Goal: Information Seeking & Learning: Compare options

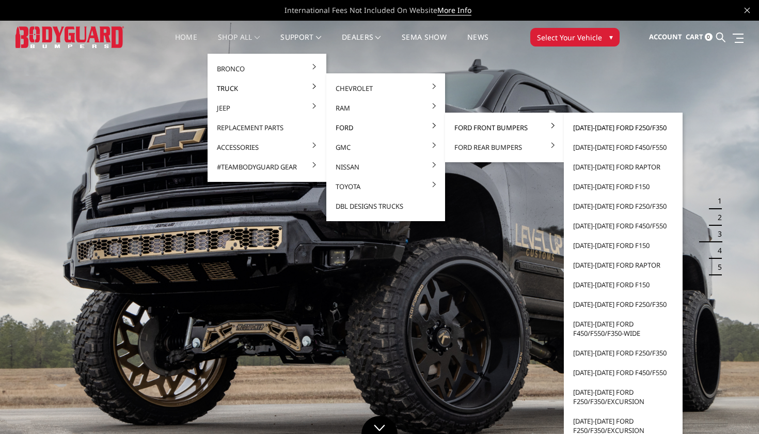
click at [611, 121] on link "[DATE]-[DATE] Ford F250/F350" at bounding box center [623, 128] width 110 height 20
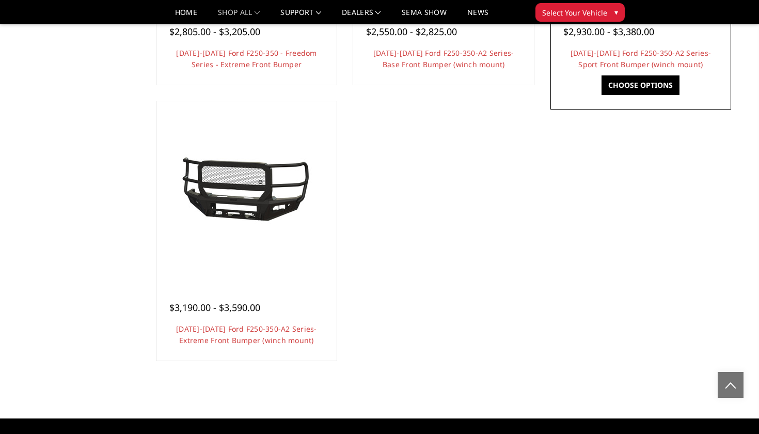
scroll to position [858, 0]
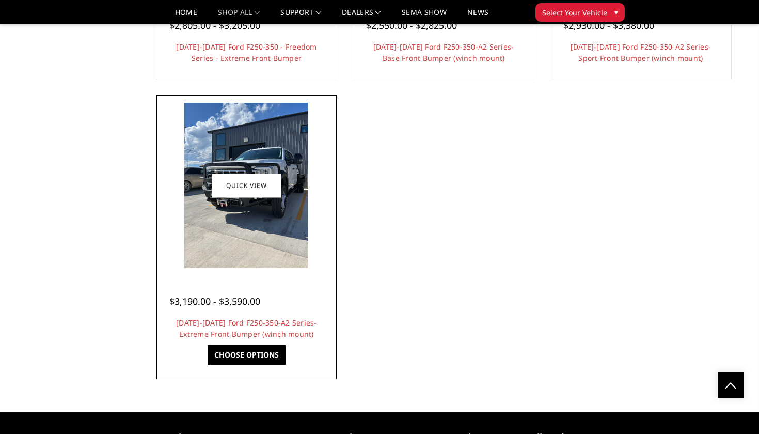
click at [251, 219] on img at bounding box center [246, 185] width 124 height 165
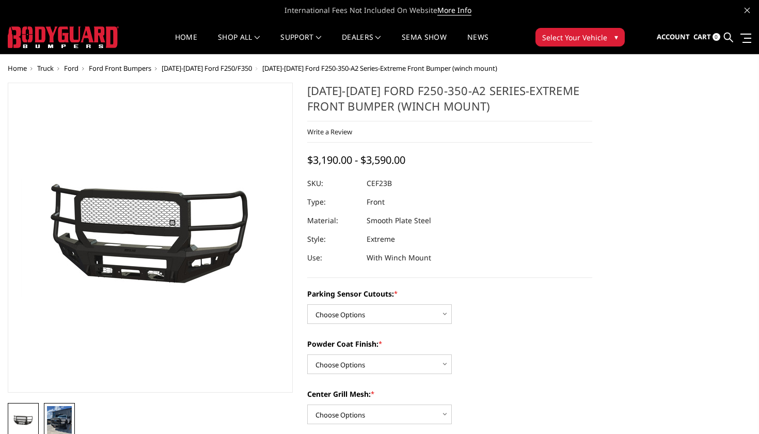
click at [61, 423] on img at bounding box center [59, 422] width 25 height 33
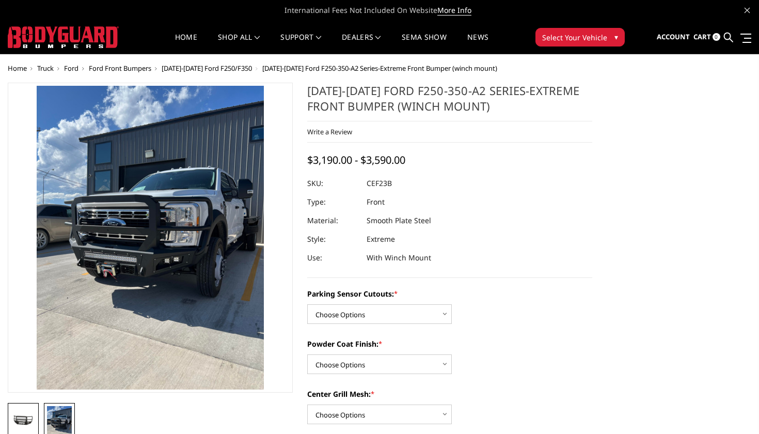
click at [25, 418] on img at bounding box center [23, 419] width 25 height 11
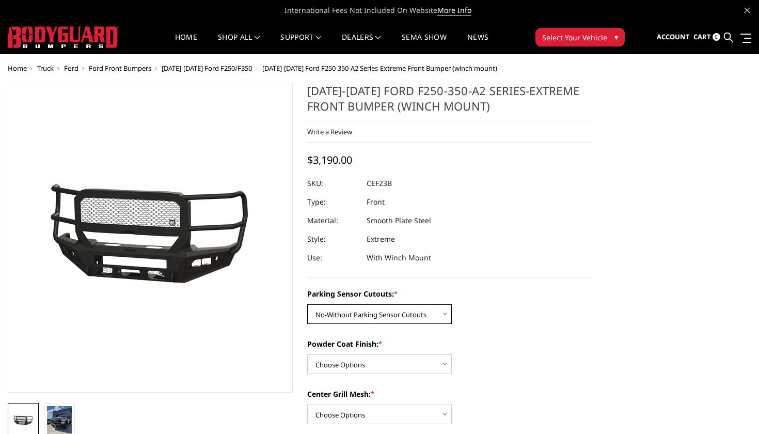
select select "2421"
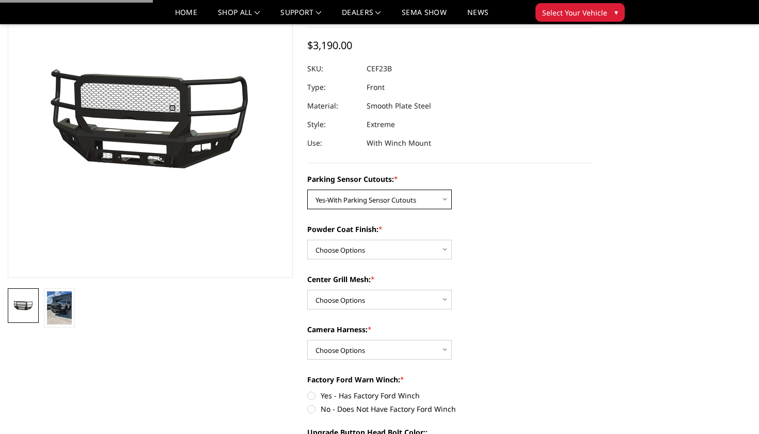
scroll to position [86, 0]
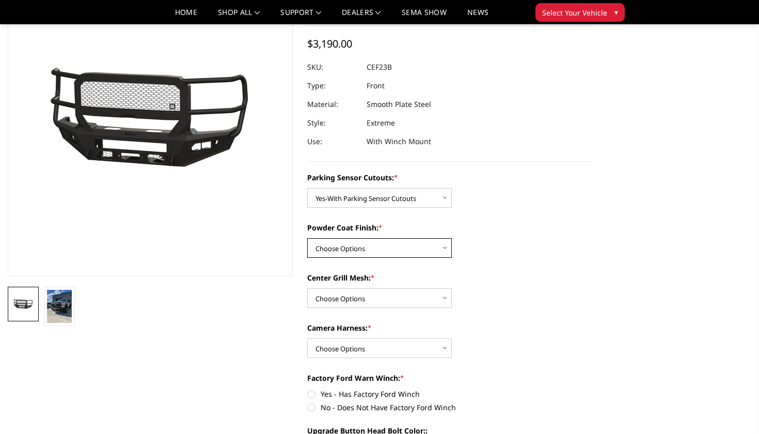
select select "2423"
select select "2424"
select select "2426"
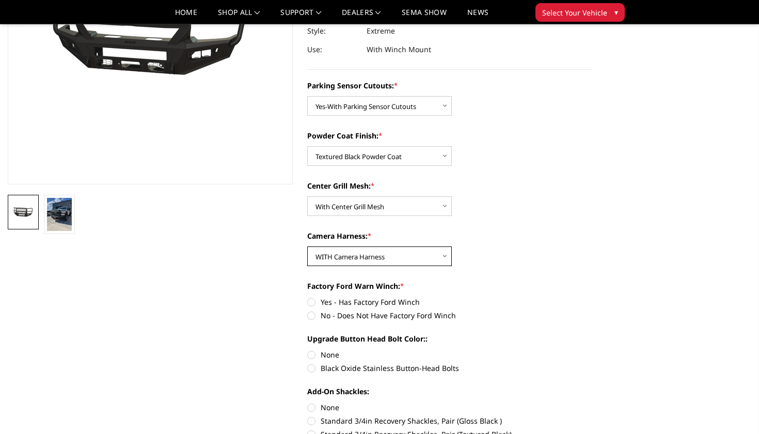
scroll to position [181, 0]
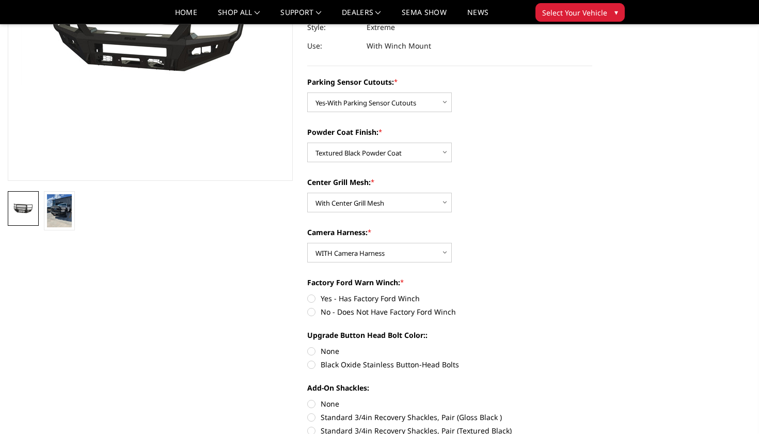
click at [310, 309] on label "No - Does Not Have Factory Ford Winch" at bounding box center [449, 311] width 285 height 11
click at [592, 293] on input "No - Does Not Have Factory Ford Winch" at bounding box center [592, 293] width 1 height 1
radio input "true"
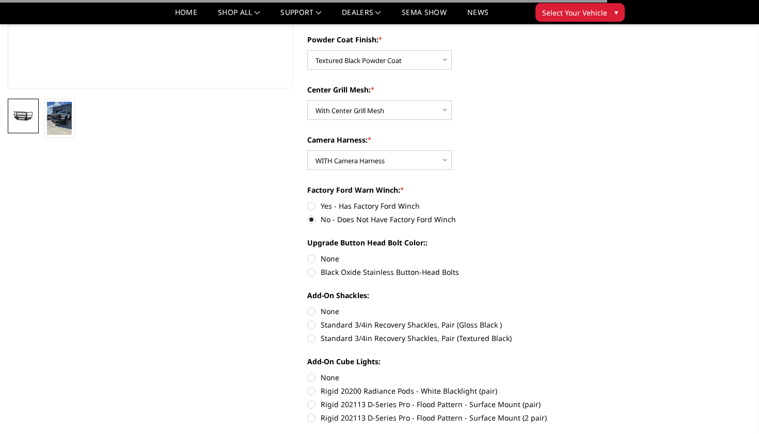
scroll to position [280, 0]
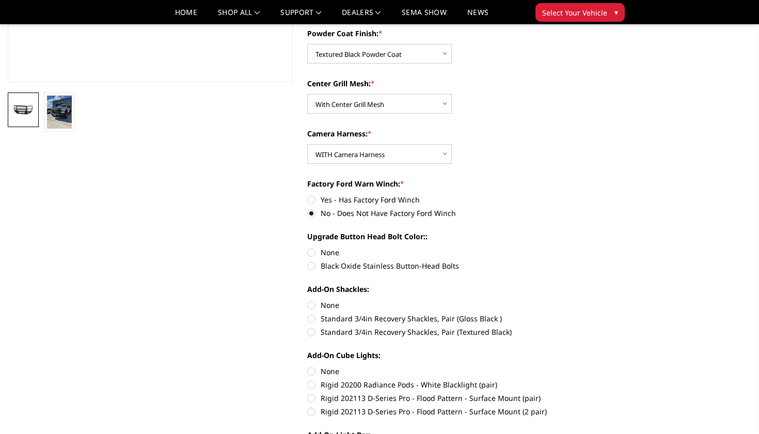
click at [326, 263] on label "Black Oxide Stainless Button-Head Bolts" at bounding box center [449, 265] width 285 height 11
click at [592, 247] on input "Black Oxide Stainless Button-Head Bolts" at bounding box center [592, 247] width 1 height 1
radio input "true"
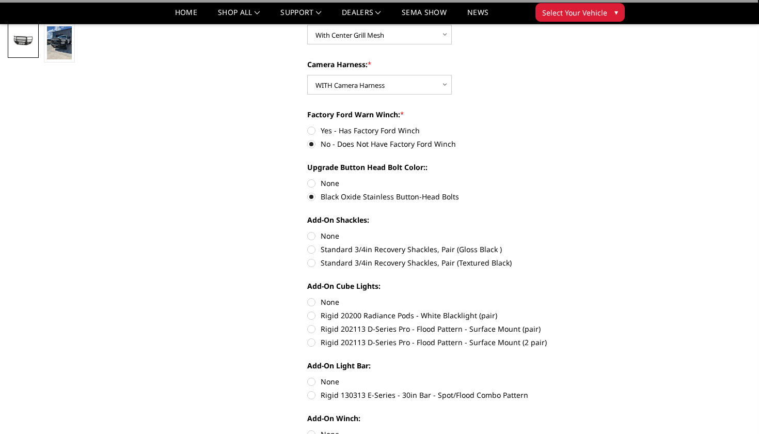
scroll to position [352, 0]
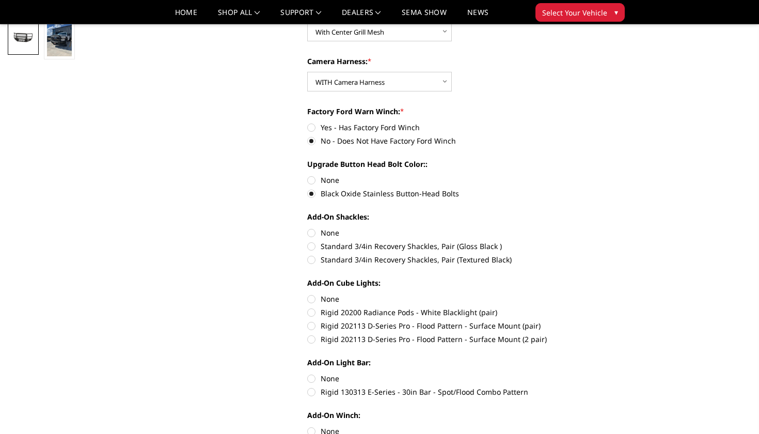
click at [345, 259] on label "Standard 3/4in Recovery Shackles, Pair (Textured Black)" at bounding box center [449, 259] width 285 height 11
click at [592, 241] on input "Standard 3/4in Recovery Shackles, Pair (Textured Black)" at bounding box center [592, 240] width 1 height 1
radio input "true"
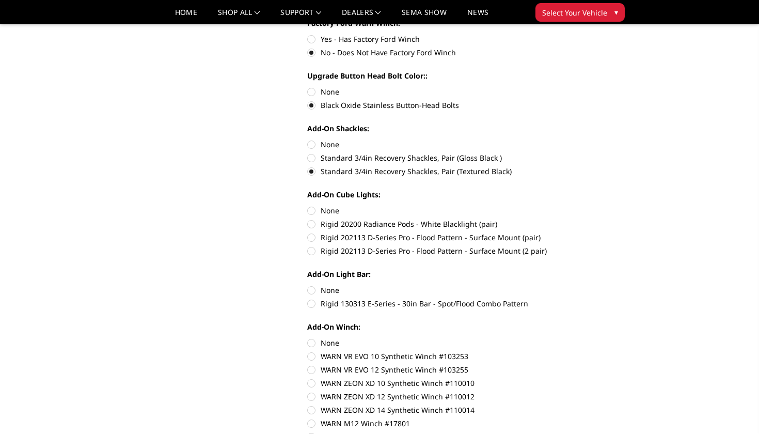
scroll to position [443, 0]
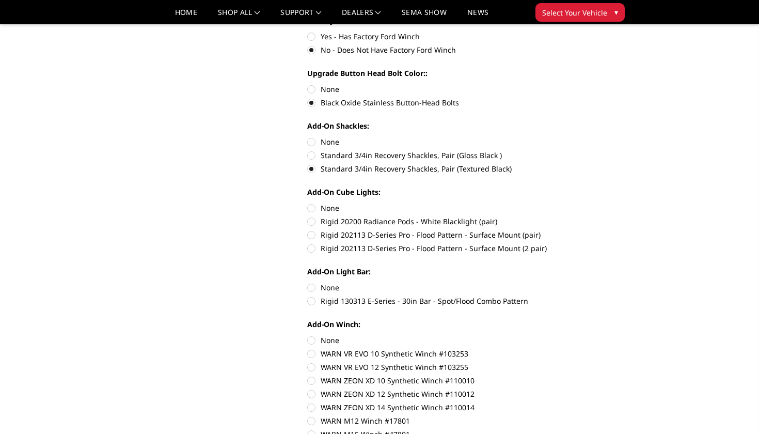
click at [364, 249] on label "Rigid 202113 D-Series Pro - Flood Pattern - Surface Mount (2 pair)" at bounding box center [449, 248] width 285 height 11
click at [592, 230] on input "Rigid 202113 D-Series Pro - Flood Pattern - Surface Mount (2 pair)" at bounding box center [592, 229] width 1 height 1
radio input "true"
click at [325, 287] on label "None" at bounding box center [449, 287] width 285 height 11
click at [308, 282] on input "None" at bounding box center [307, 282] width 1 height 1
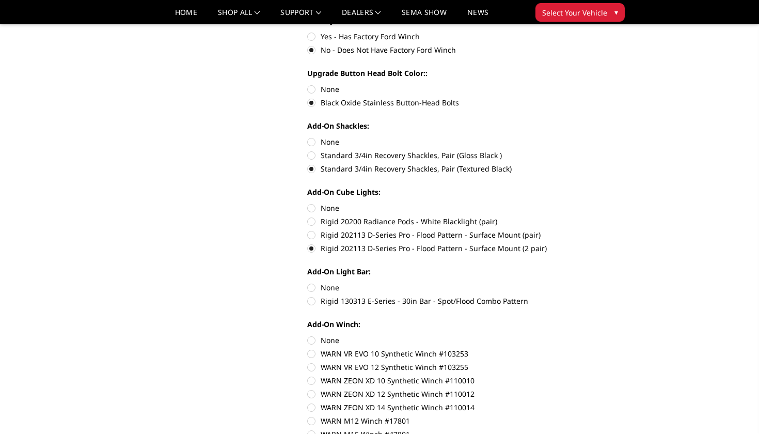
radio input "true"
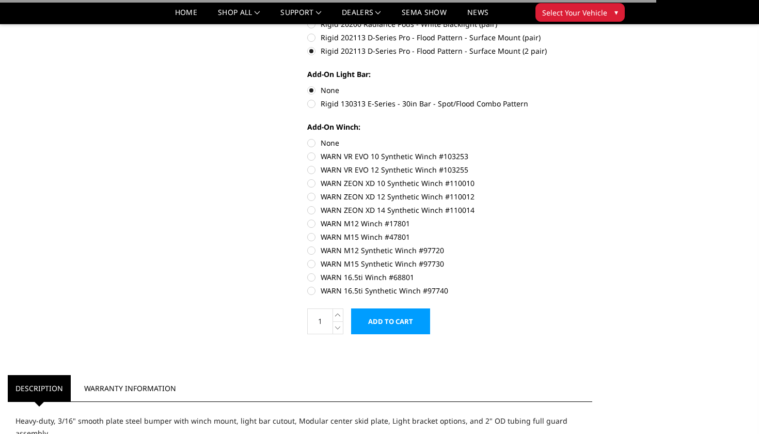
scroll to position [713, 0]
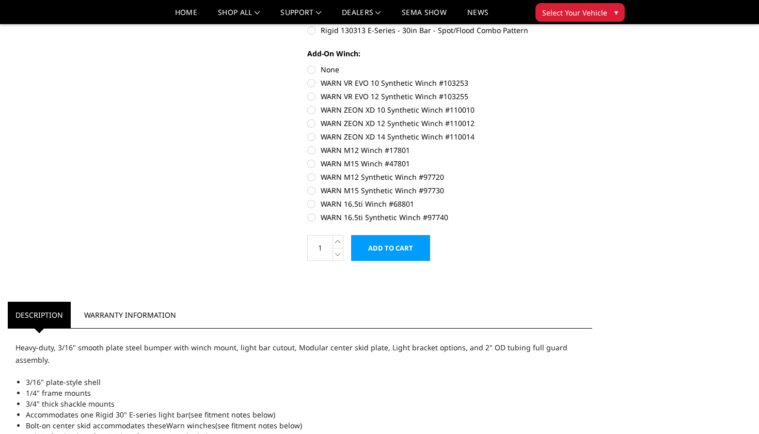
click at [311, 218] on label "WARN 16.5ti Synthetic Winch #97740" at bounding box center [449, 217] width 285 height 11
click at [592, 199] on input "WARN 16.5ti Synthetic Winch #97740" at bounding box center [592, 198] width 1 height 1
radio input "true"
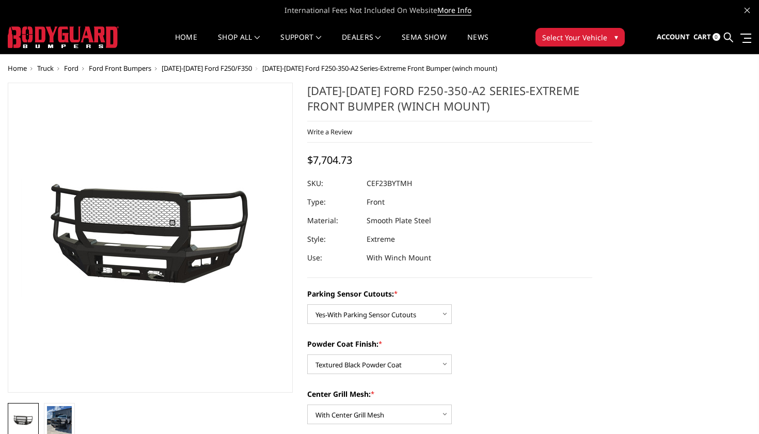
scroll to position [0, 0]
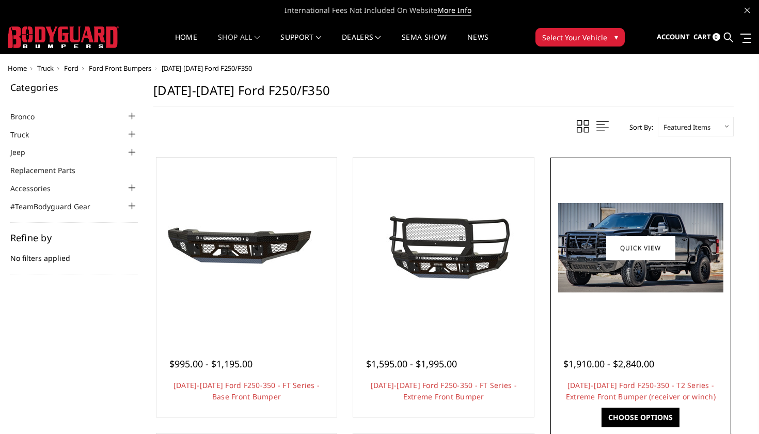
click at [638, 283] on img at bounding box center [640, 247] width 165 height 89
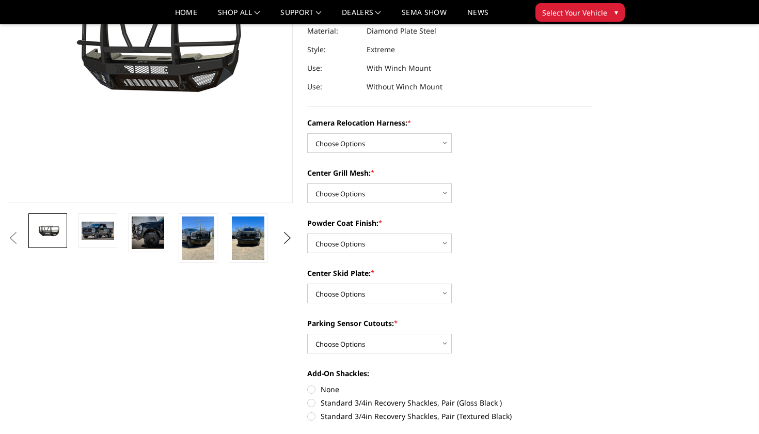
scroll to position [1, 0]
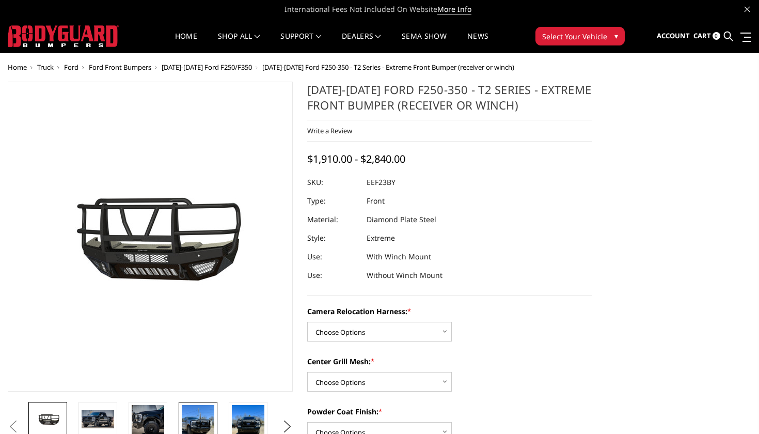
click at [208, 423] on img at bounding box center [198, 426] width 33 height 43
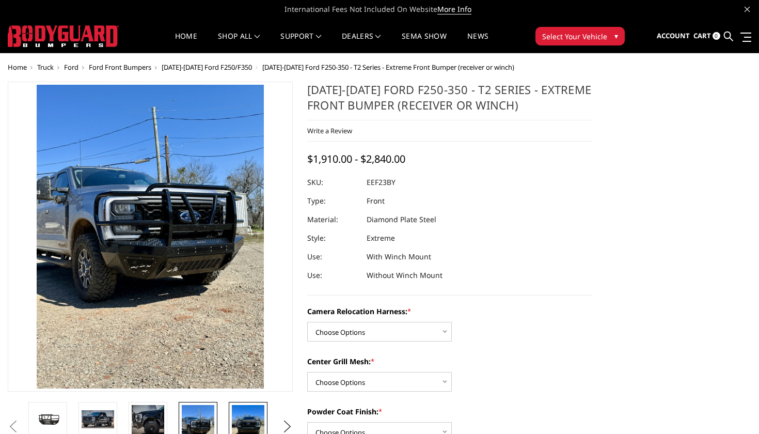
click at [243, 416] on img at bounding box center [248, 426] width 33 height 43
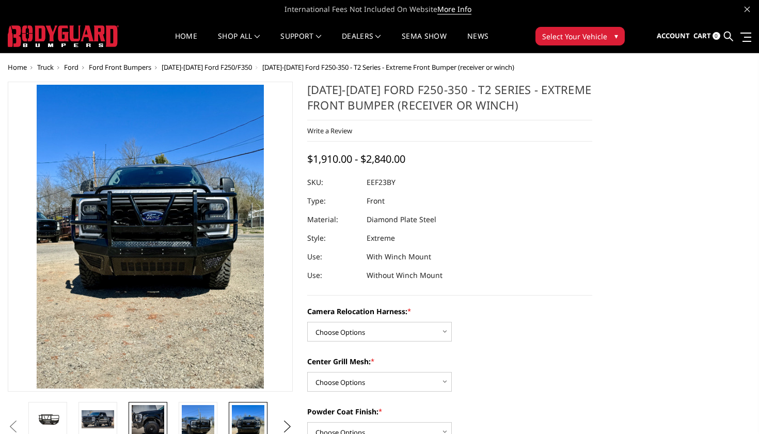
click at [152, 421] on img at bounding box center [148, 421] width 33 height 33
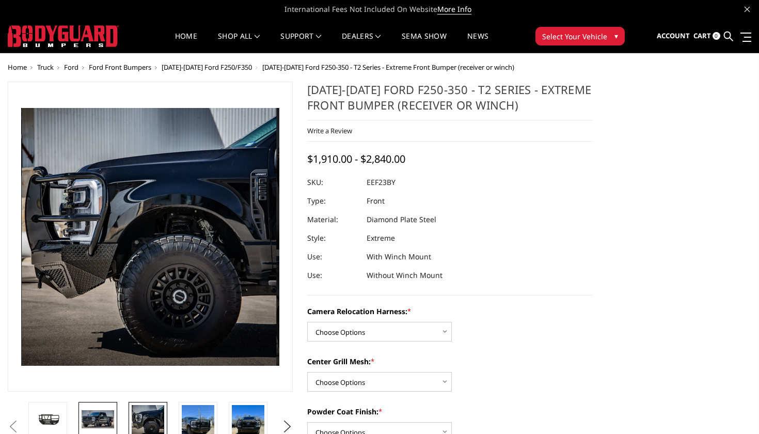
click at [101, 407] on link at bounding box center [97, 419] width 39 height 35
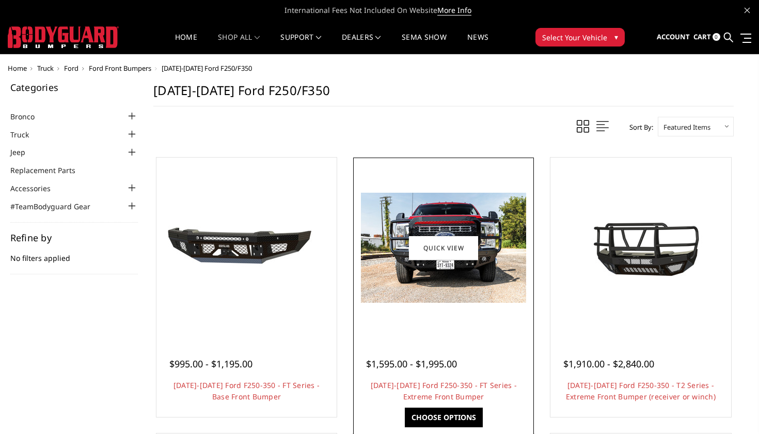
click at [453, 283] on img at bounding box center [443, 248] width 165 height 110
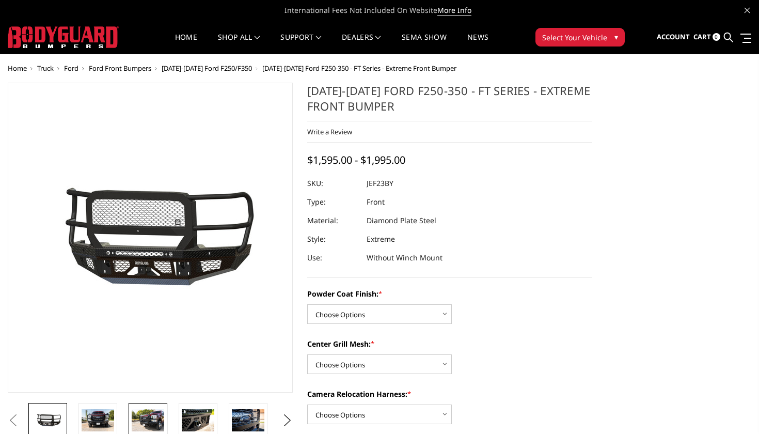
click at [155, 421] on img at bounding box center [148, 420] width 33 height 22
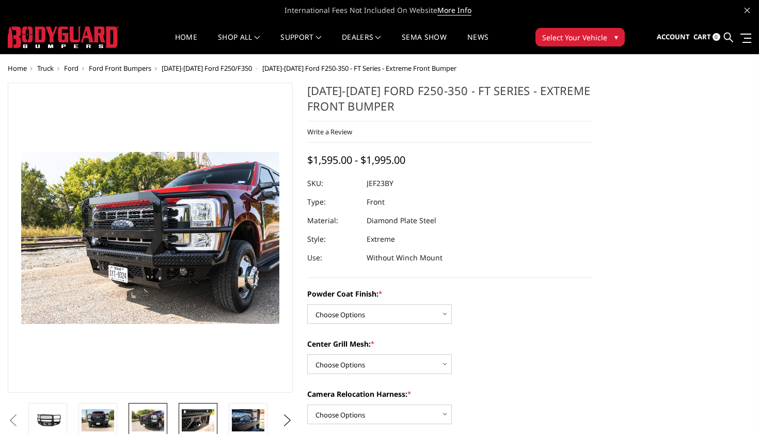
click at [193, 418] on img at bounding box center [198, 420] width 33 height 22
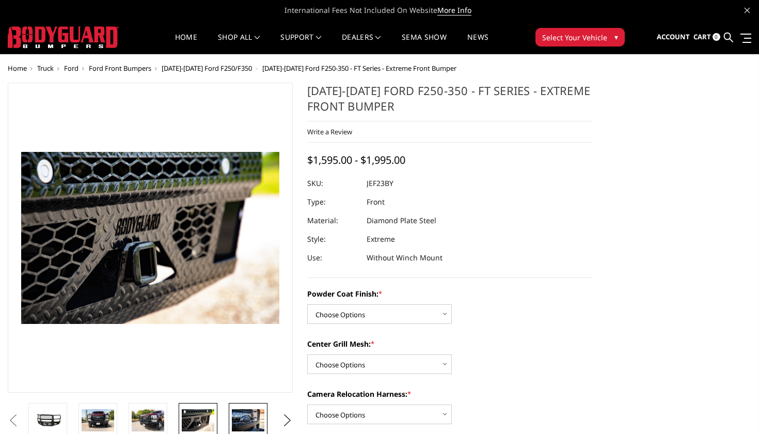
click at [240, 413] on img at bounding box center [248, 420] width 33 height 22
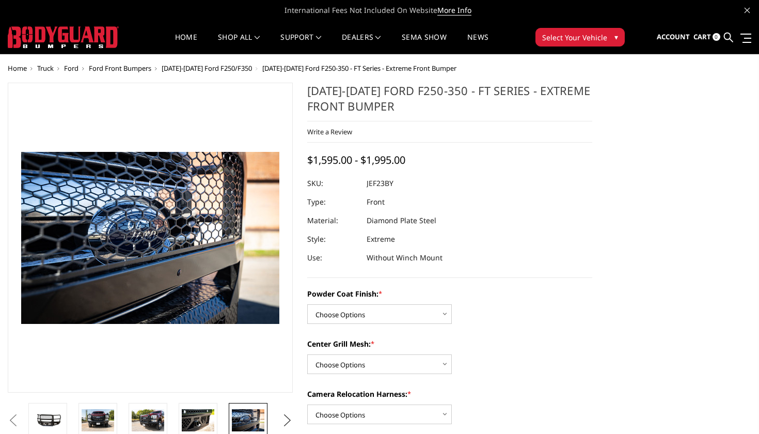
click at [289, 418] on button "Next" at bounding box center [287, 419] width 15 height 15
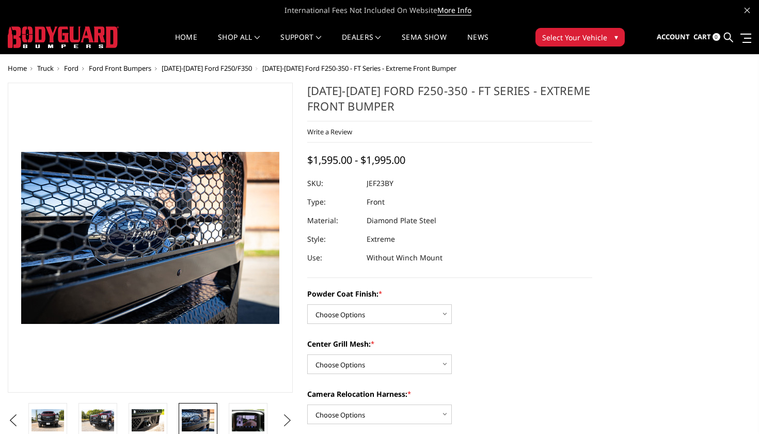
click at [289, 418] on button "Next" at bounding box center [287, 419] width 15 height 15
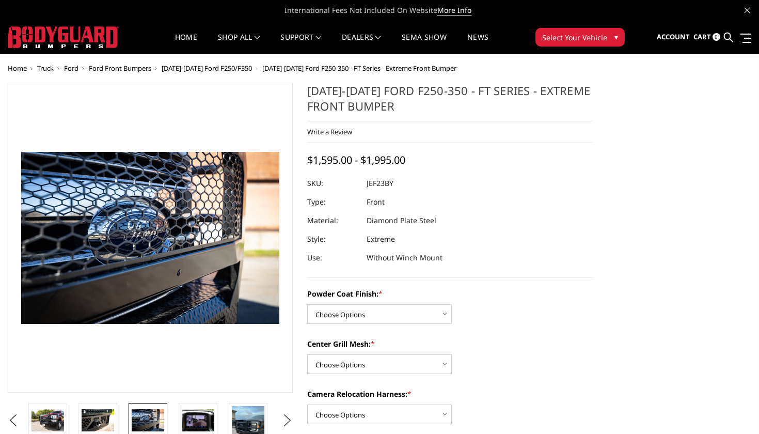
click at [289, 418] on button "Next" at bounding box center [287, 419] width 15 height 15
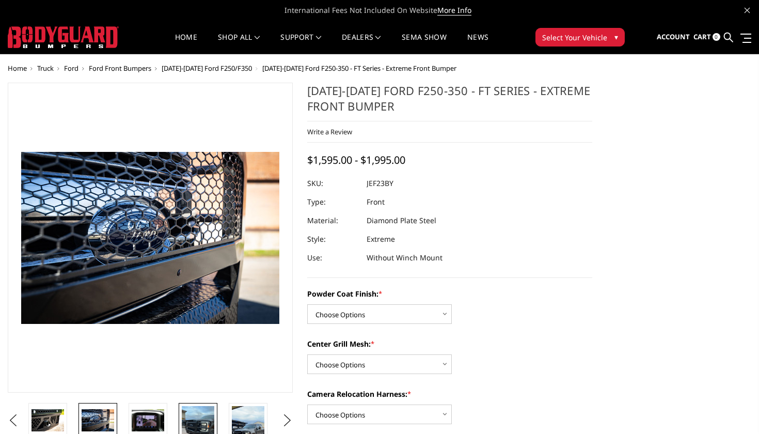
click at [203, 423] on img at bounding box center [198, 427] width 33 height 43
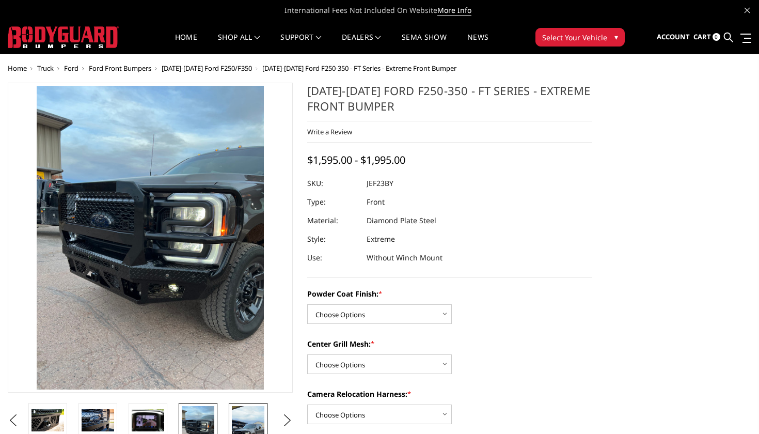
click at [236, 419] on img at bounding box center [248, 435] width 33 height 58
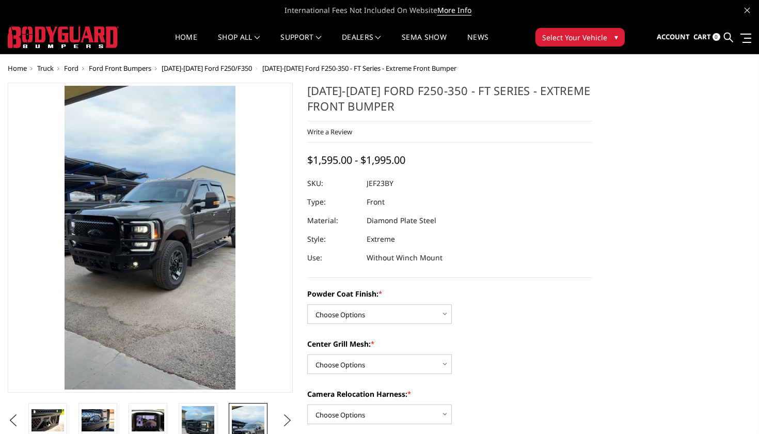
click at [286, 418] on button "Next" at bounding box center [287, 419] width 15 height 15
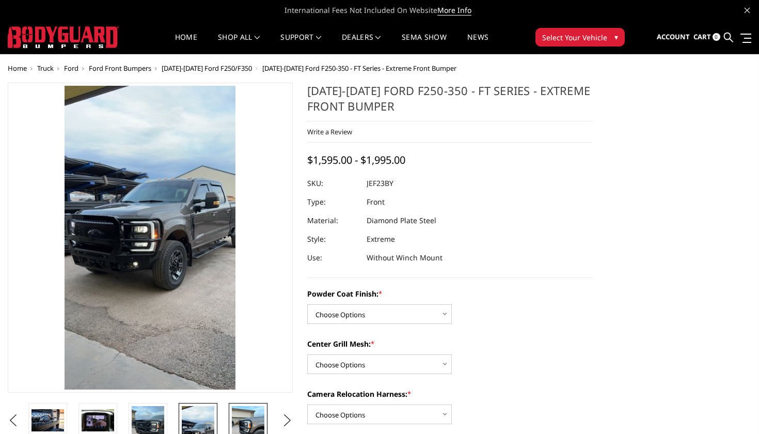
click at [255, 419] on img at bounding box center [248, 427] width 33 height 43
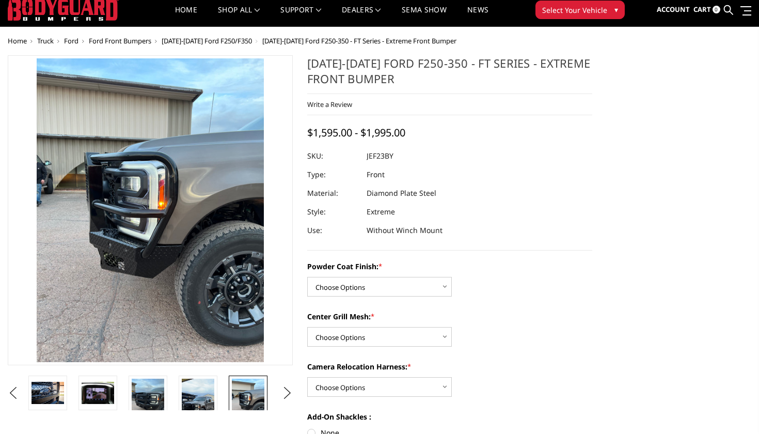
scroll to position [129, 0]
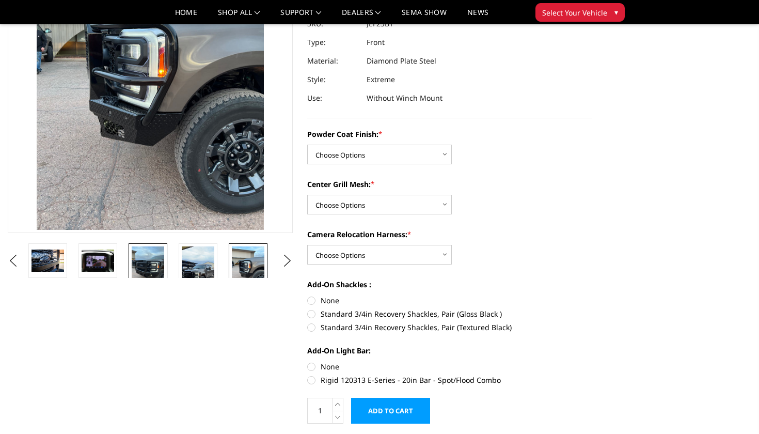
click at [142, 268] on img at bounding box center [148, 267] width 33 height 43
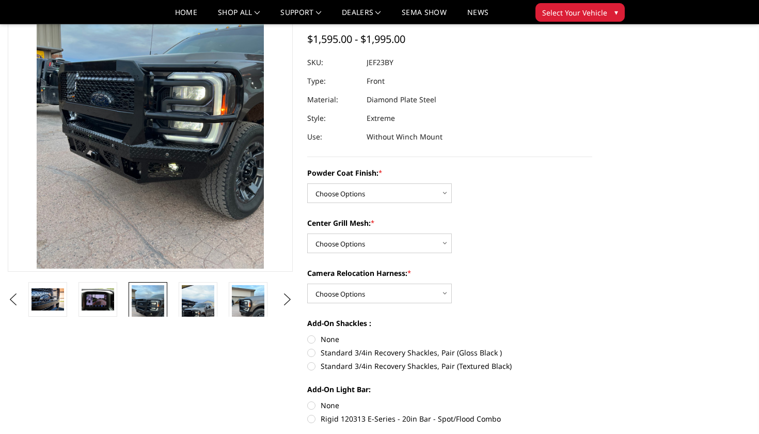
scroll to position [51, 0]
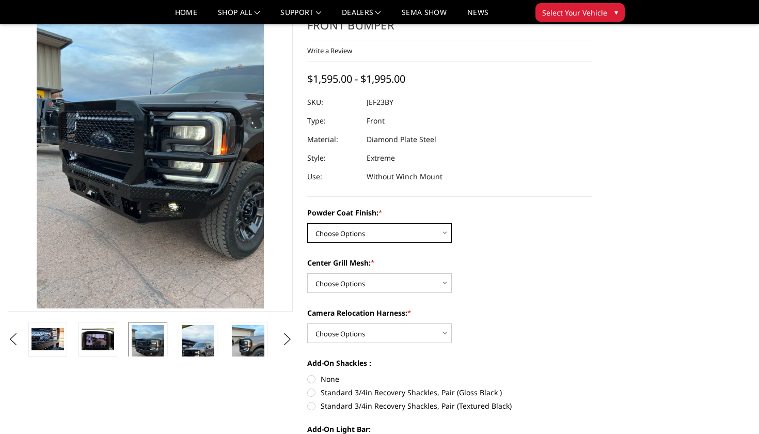
select select "3265"
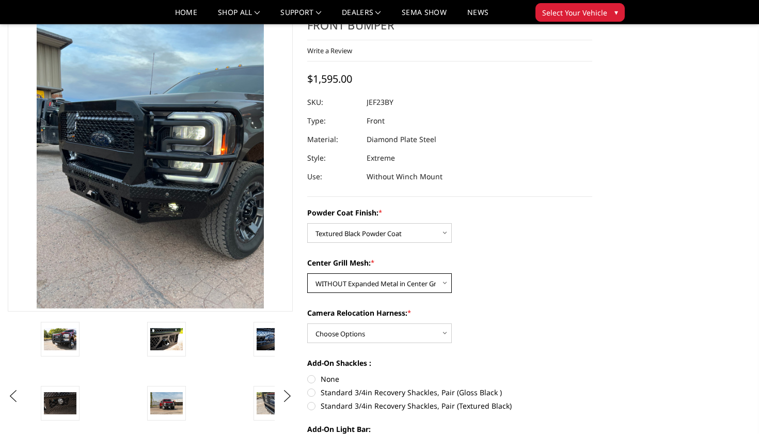
select select "3266"
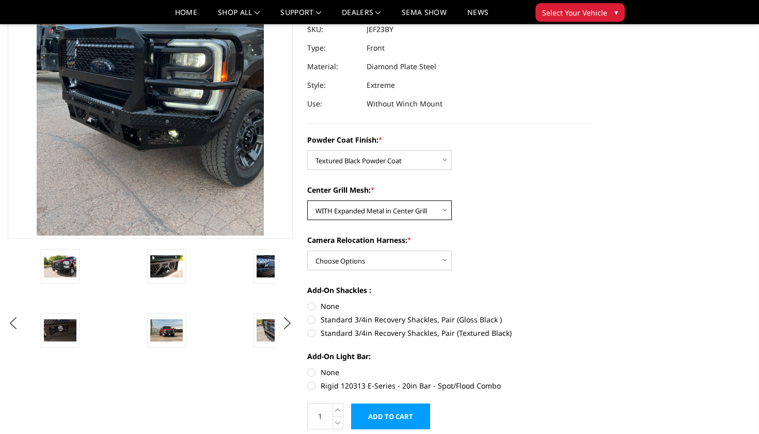
scroll to position [125, 0]
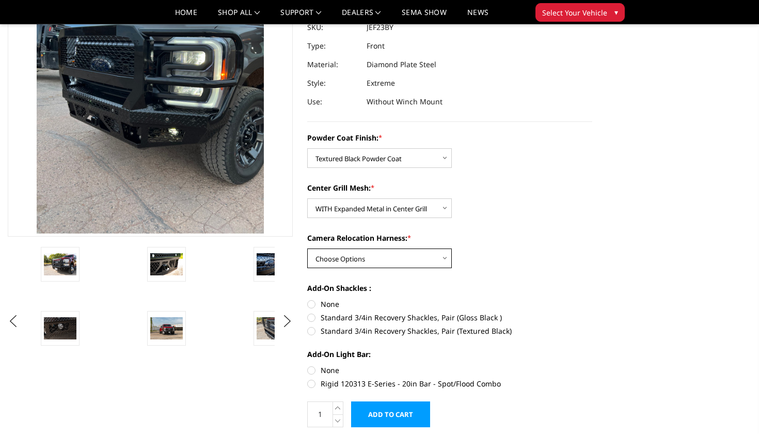
select select "3268"
click at [311, 304] on label "None" at bounding box center [449, 303] width 285 height 11
click at [308, 299] on input "None" at bounding box center [307, 298] width 1 height 1
radio input "true"
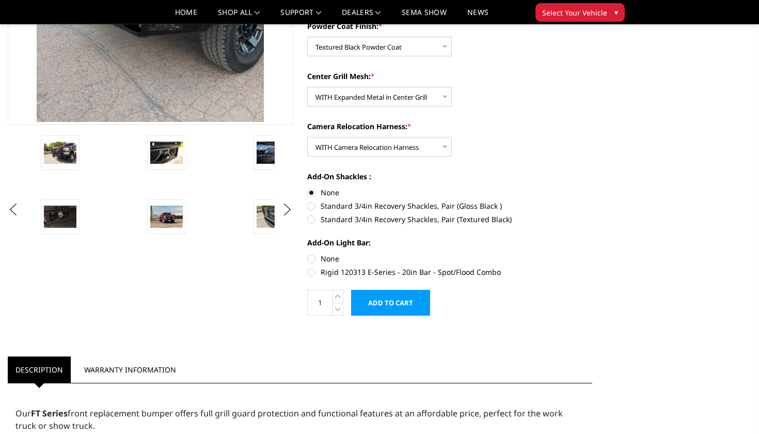
scroll to position [262, 0]
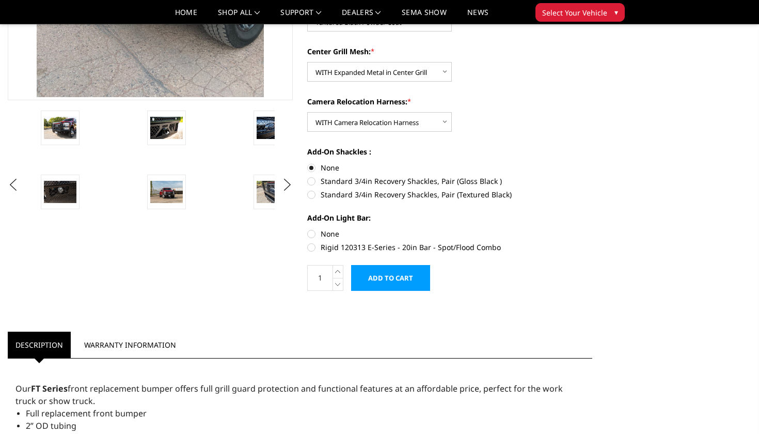
click at [311, 231] on label "None" at bounding box center [449, 233] width 285 height 11
click at [308, 229] on input "None" at bounding box center [307, 228] width 1 height 1
radio input "true"
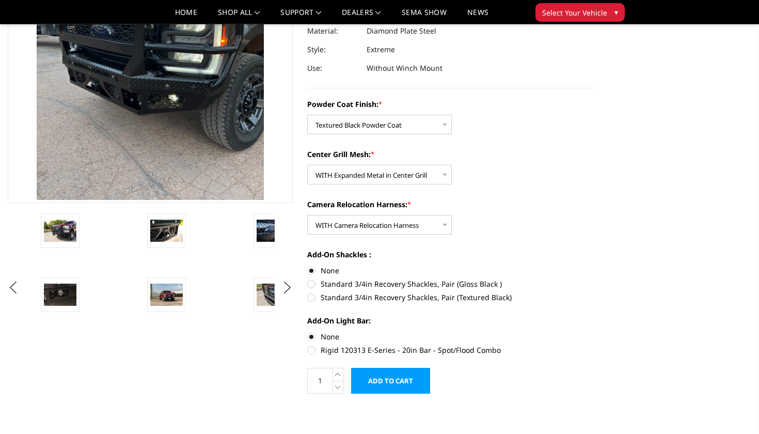
scroll to position [44, 0]
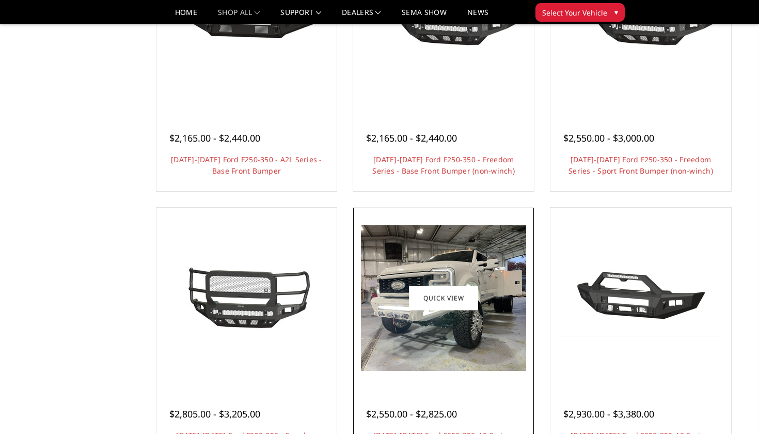
scroll to position [601, 0]
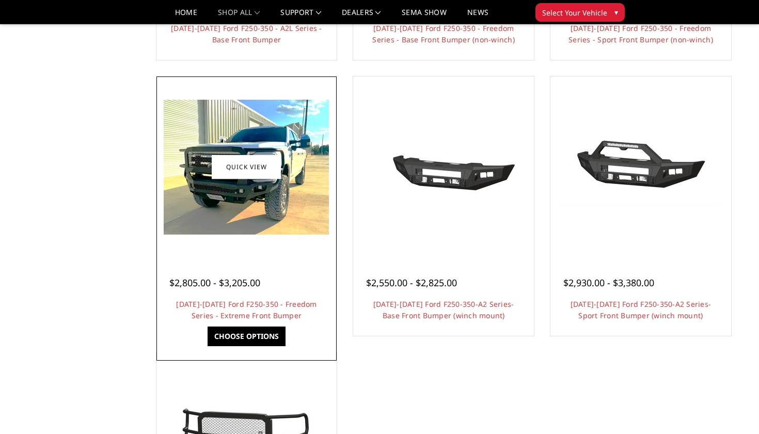
click at [262, 138] on img at bounding box center [246, 167] width 165 height 135
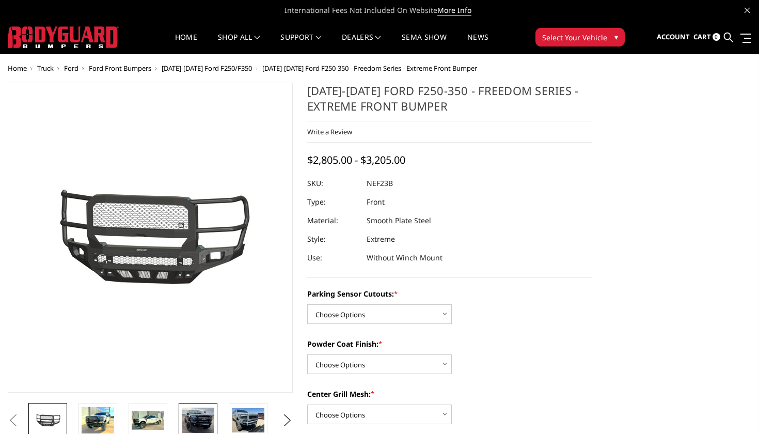
click at [197, 424] on img at bounding box center [198, 419] width 33 height 25
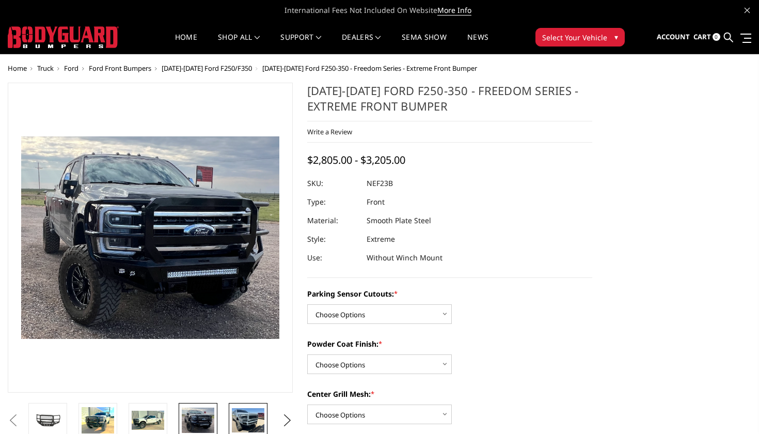
click at [238, 414] on img at bounding box center [248, 420] width 33 height 24
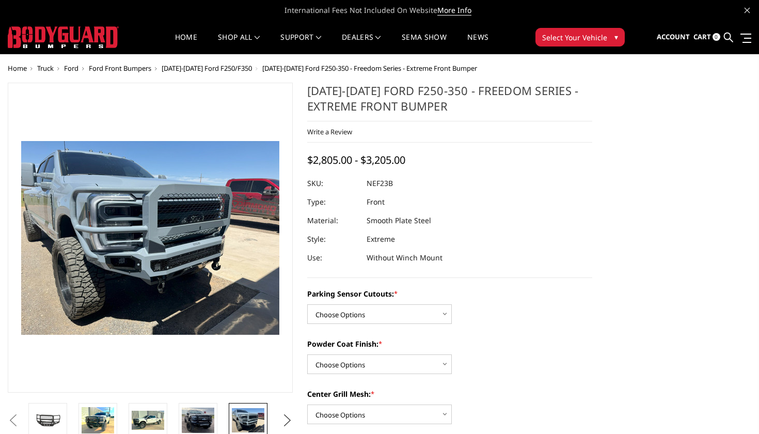
click at [285, 419] on button "Next" at bounding box center [287, 419] width 15 height 15
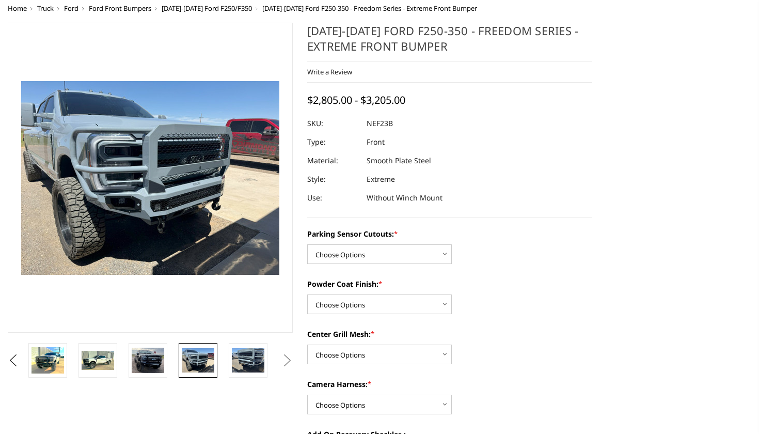
scroll to position [141, 0]
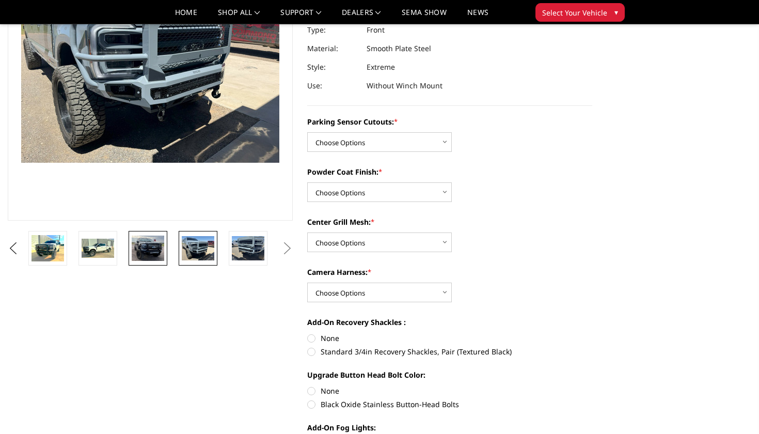
click at [158, 244] on img at bounding box center [148, 247] width 33 height 25
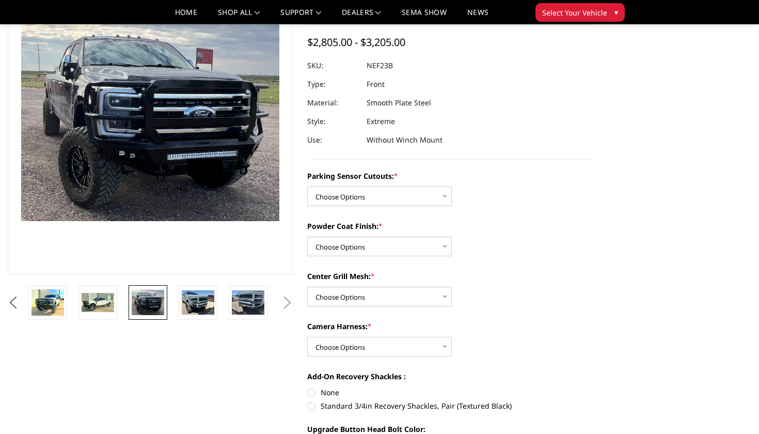
scroll to position [79, 0]
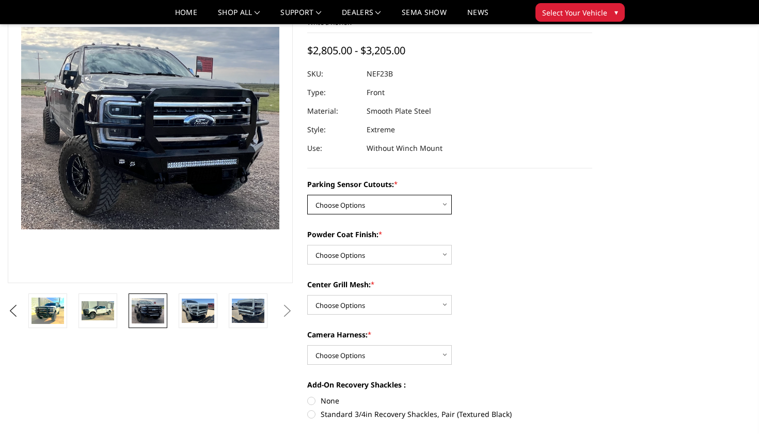
select select "2583"
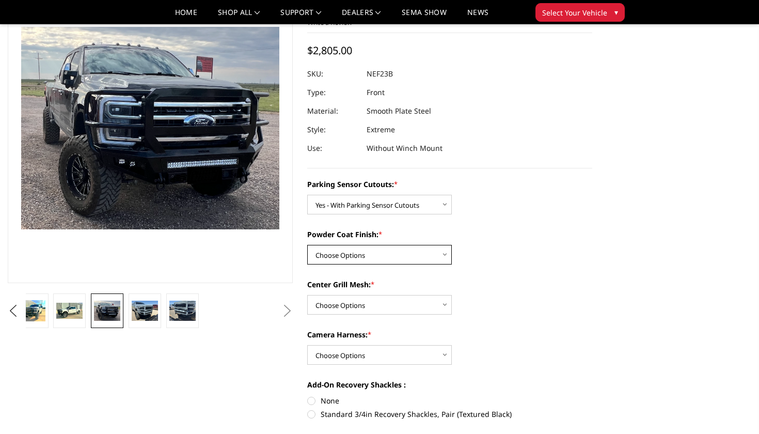
select select "2585"
select select "2586"
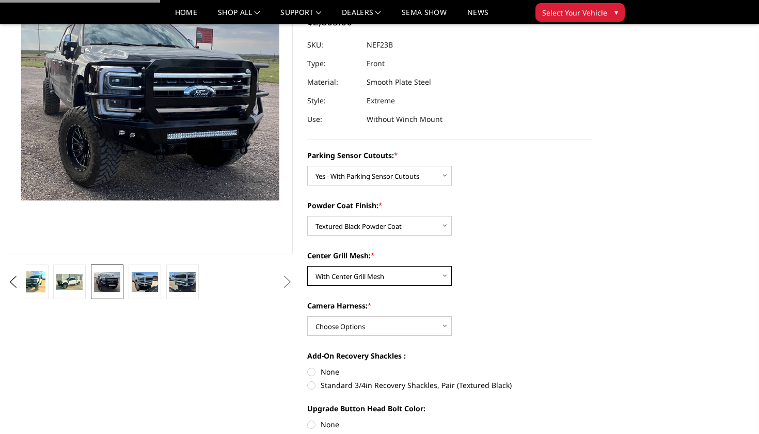
scroll to position [119, 0]
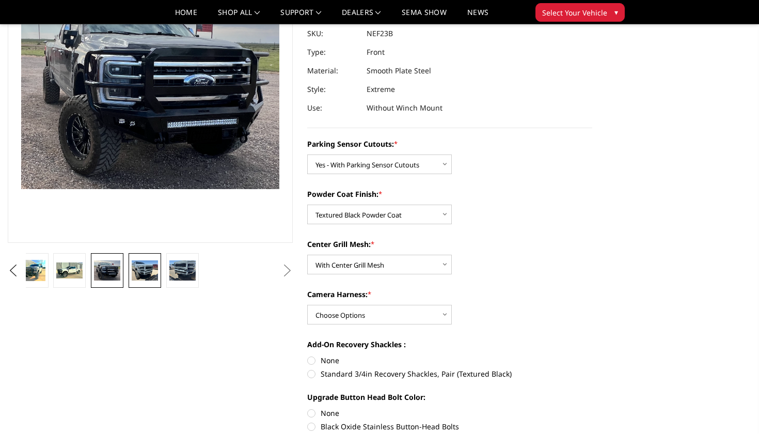
click at [142, 267] on img at bounding box center [145, 270] width 26 height 20
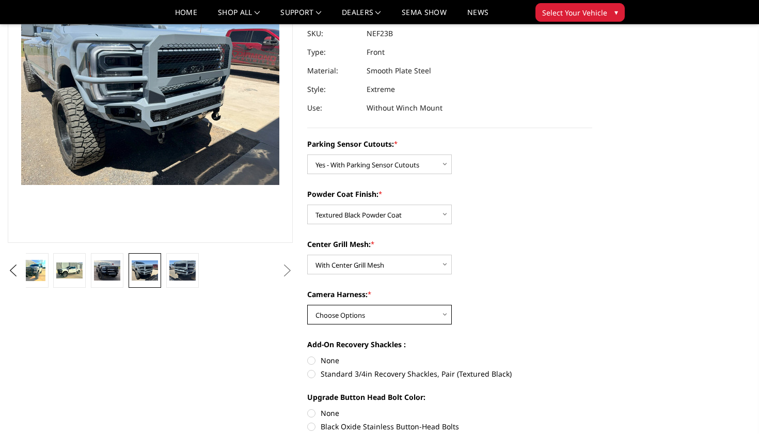
select select "2588"
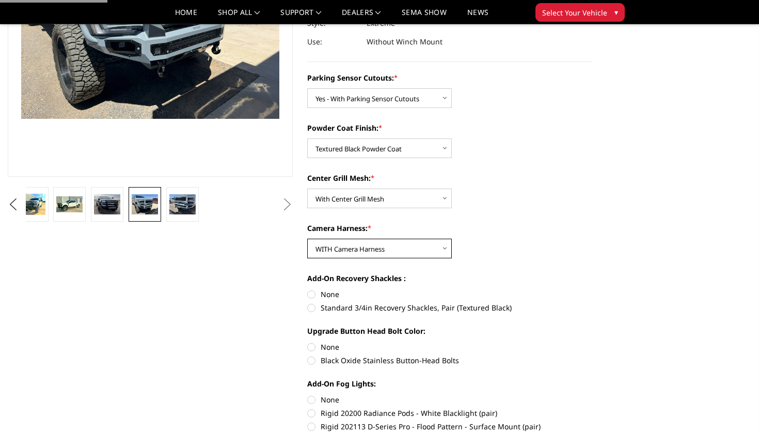
scroll to position [193, 0]
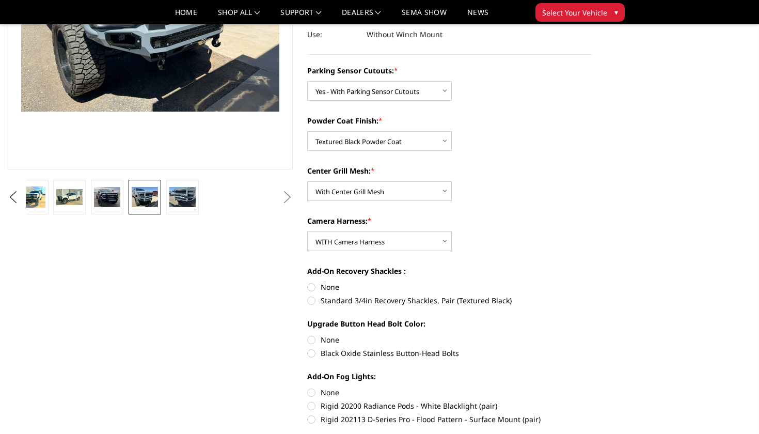
click at [311, 285] on label "None" at bounding box center [449, 286] width 285 height 11
click at [308, 282] on input "None" at bounding box center [307, 281] width 1 height 1
radio input "true"
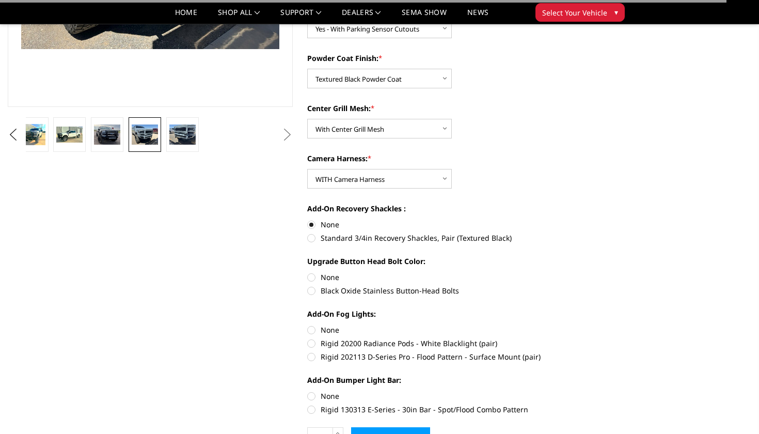
scroll to position [256, 0]
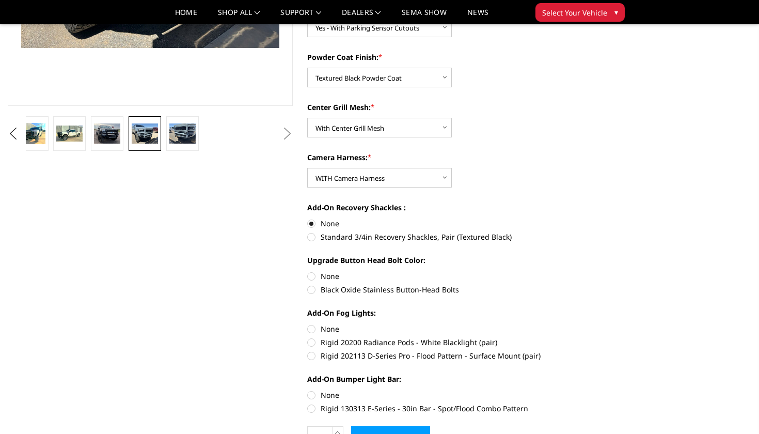
click at [311, 285] on label "Black Oxide Stainless Button-Head Bolts" at bounding box center [449, 289] width 285 height 11
click at [592, 271] on input "Black Oxide Stainless Button-Head Bolts" at bounding box center [592, 270] width 1 height 1
radio input "true"
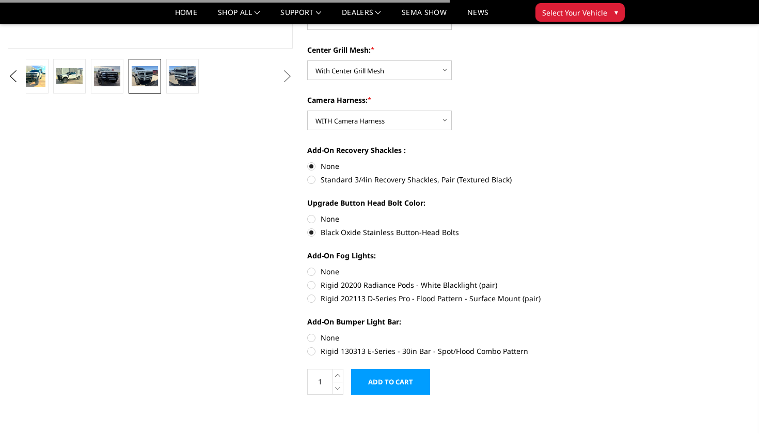
scroll to position [322, 0]
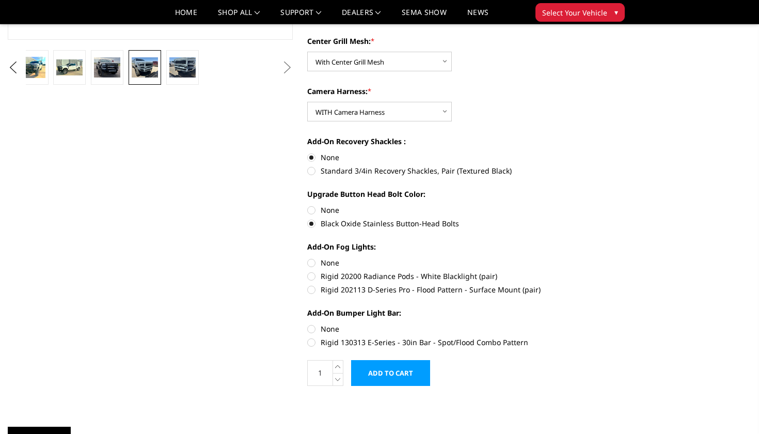
click at [313, 287] on label "Rigid 202113 D-Series Pro - Flood Pattern - Surface Mount (pair)" at bounding box center [449, 289] width 285 height 11
click at [592, 271] on input "Rigid 202113 D-Series Pro - Flood Pattern - Surface Mount (pair)" at bounding box center [592, 270] width 1 height 1
radio input "true"
click at [328, 329] on label "None" at bounding box center [449, 328] width 285 height 11
click at [308, 324] on input "None" at bounding box center [307, 323] width 1 height 1
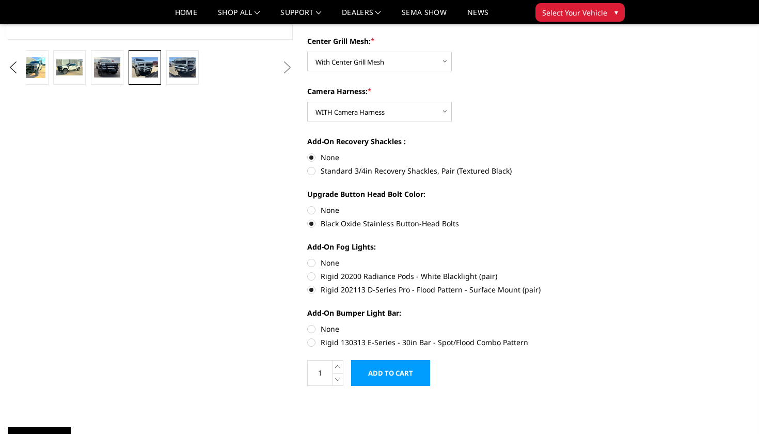
radio input "true"
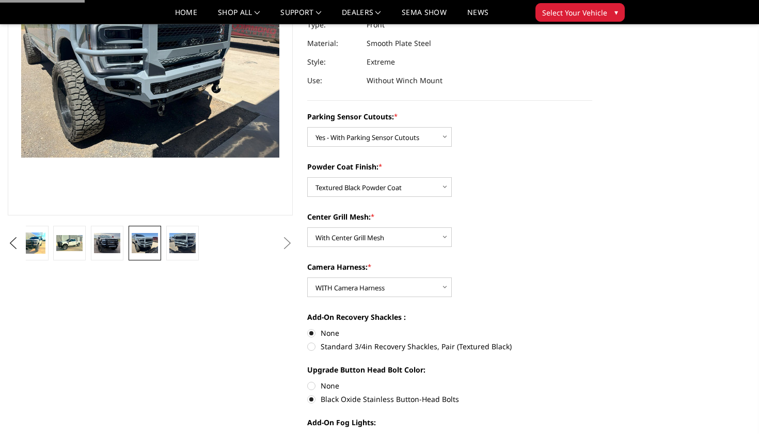
scroll to position [24, 0]
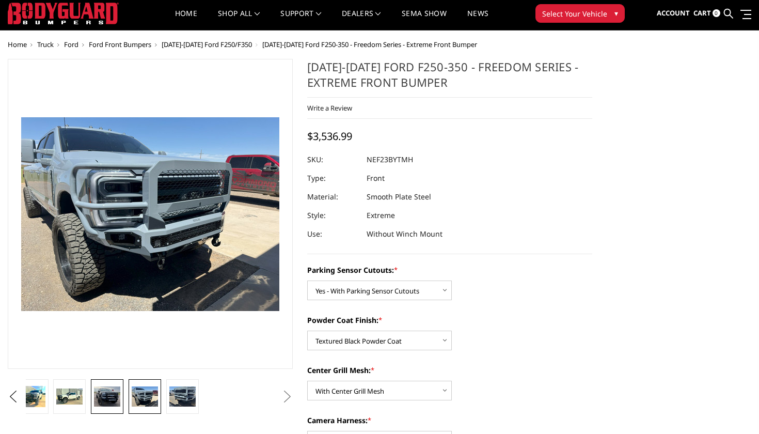
click at [111, 404] on img at bounding box center [107, 396] width 26 height 21
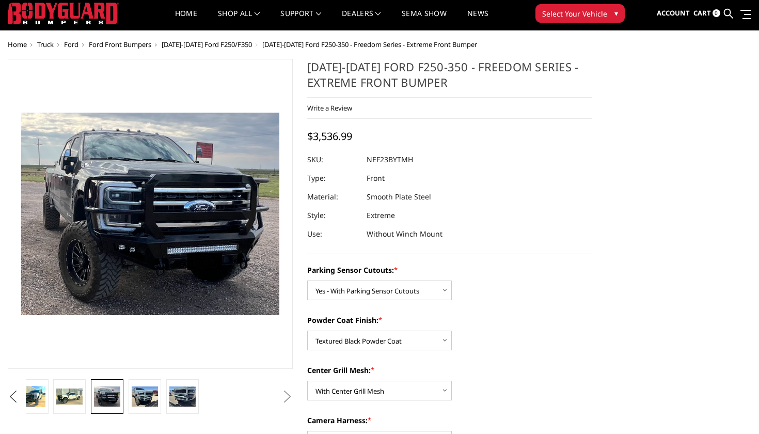
click at [21, 394] on button "Previous" at bounding box center [12, 396] width 15 height 15
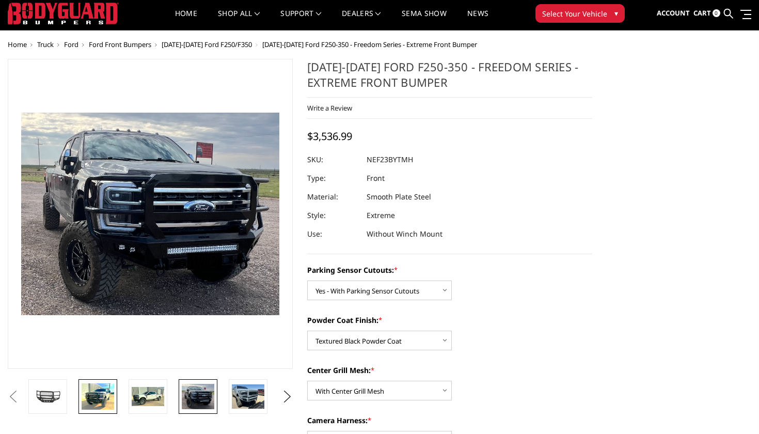
click at [101, 391] on img at bounding box center [98, 396] width 33 height 26
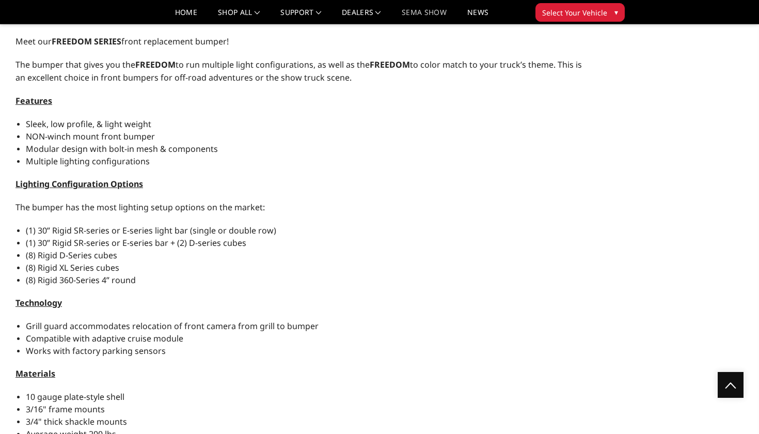
scroll to position [705, 0]
